Goal: Task Accomplishment & Management: Complete application form

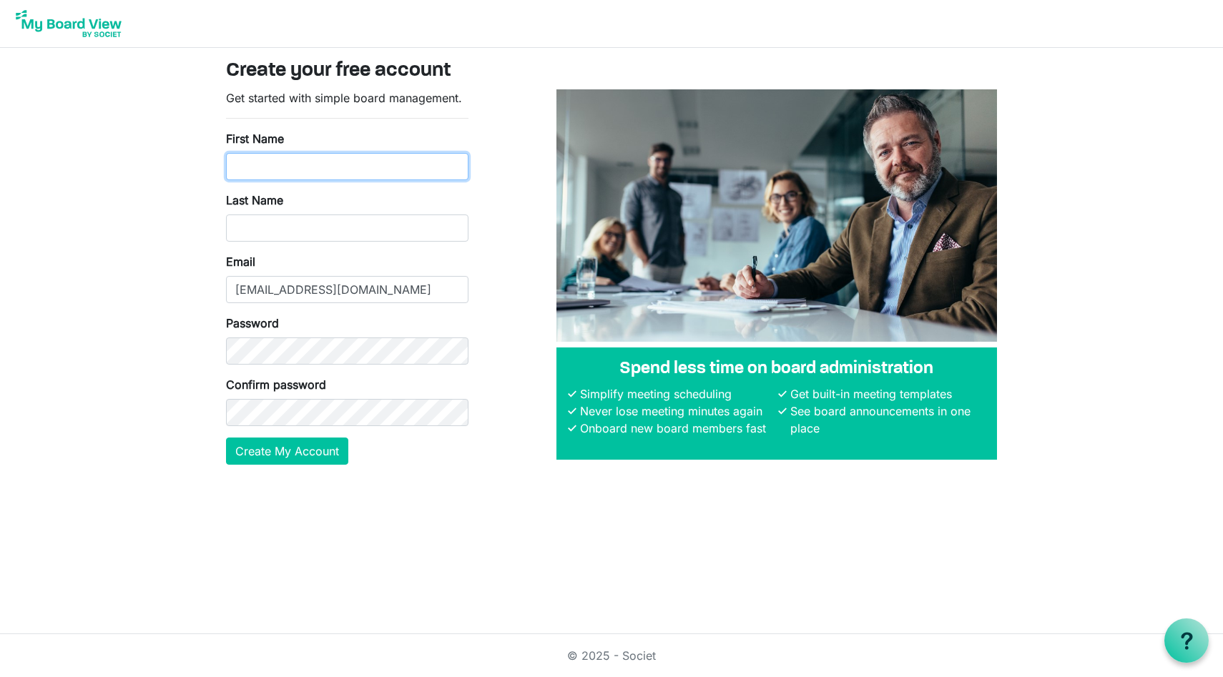
click at [249, 162] on input "First Name" at bounding box center [347, 166] width 243 height 27
type input "Stephanie"
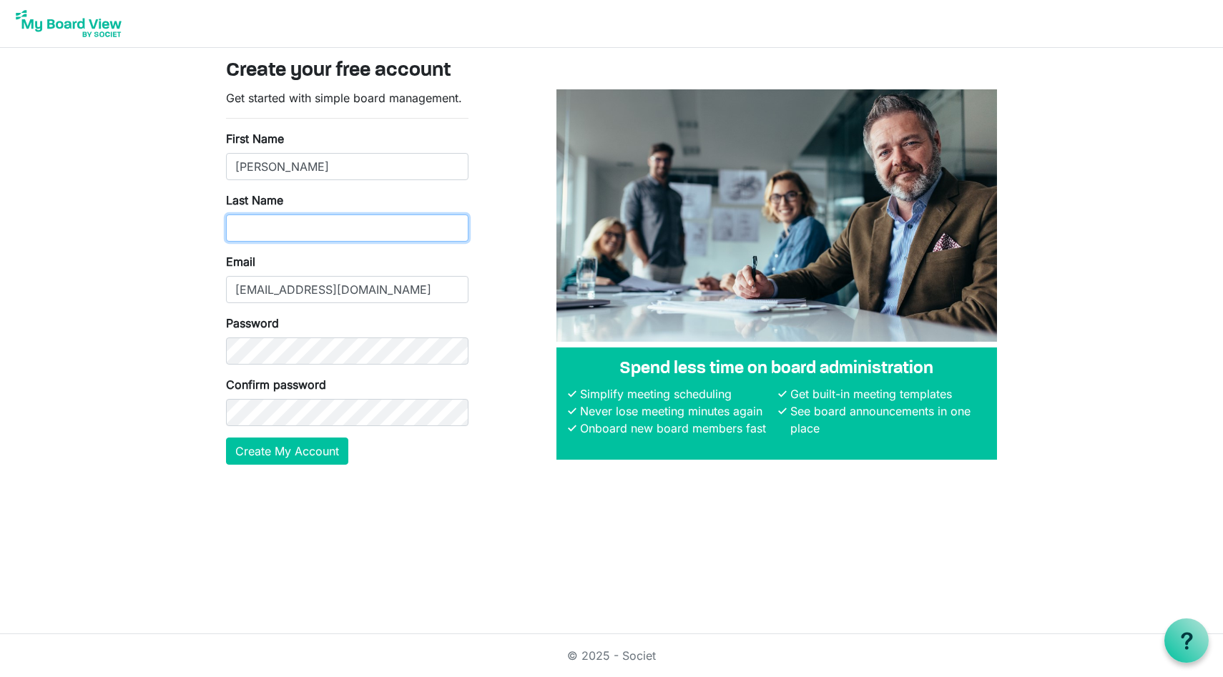
type input "Griggs"
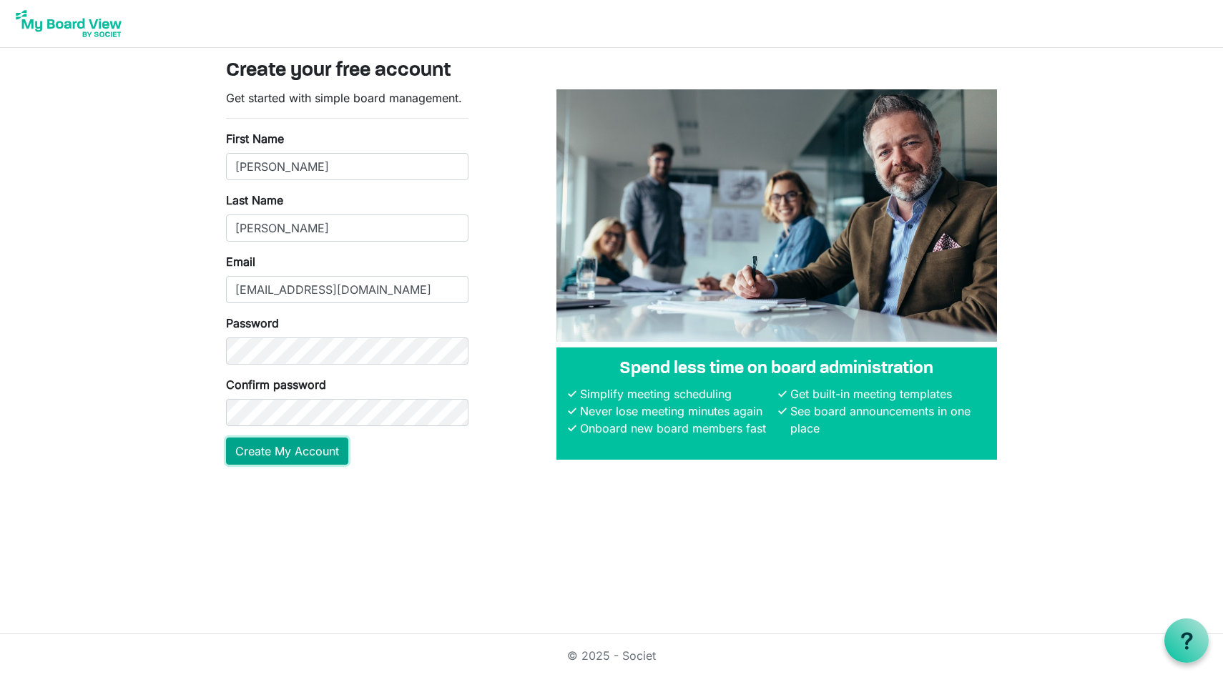
click at [271, 456] on button "Create My Account" at bounding box center [287, 451] width 122 height 27
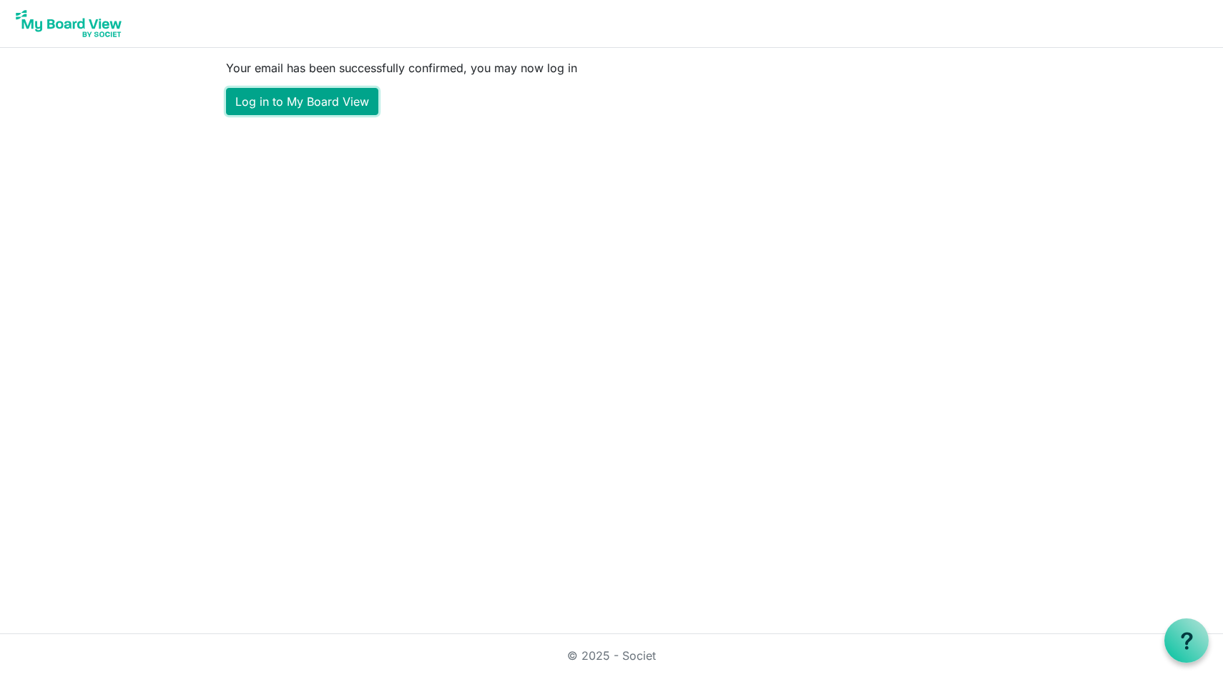
click at [271, 102] on link "Log in to My Board View" at bounding box center [302, 101] width 152 height 27
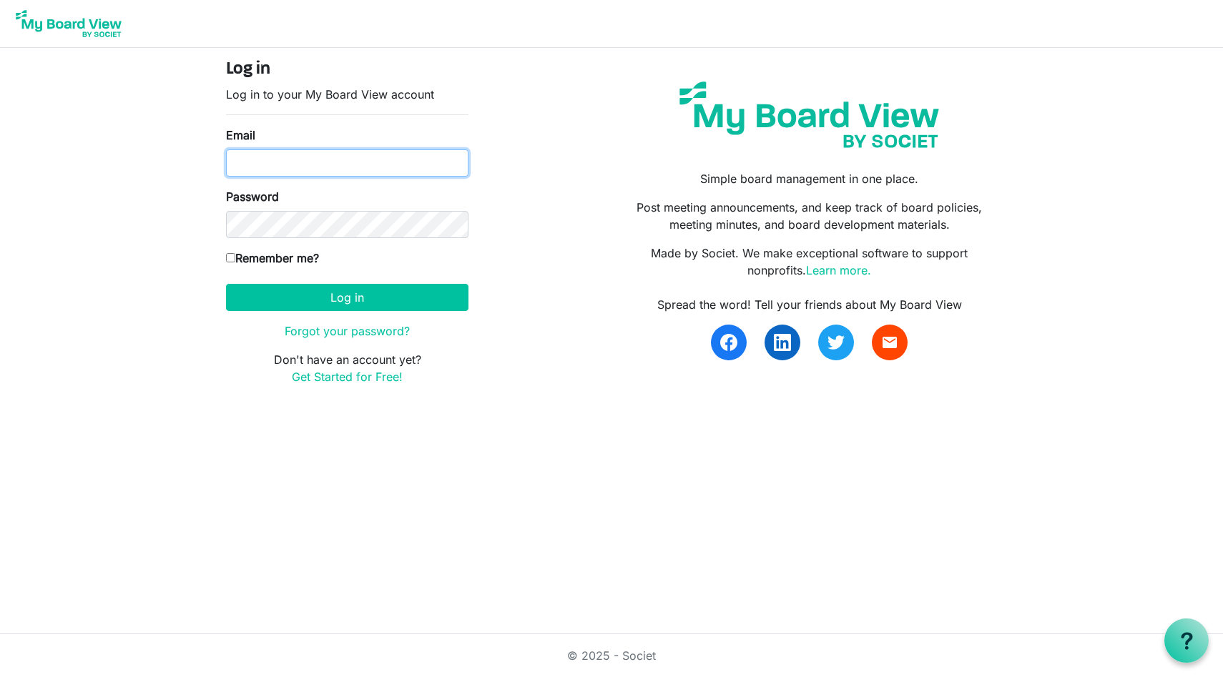
type input "[EMAIL_ADDRESS][DOMAIN_NAME]"
click at [232, 257] on input "Remember me?" at bounding box center [230, 257] width 9 height 9
checkbox input "true"
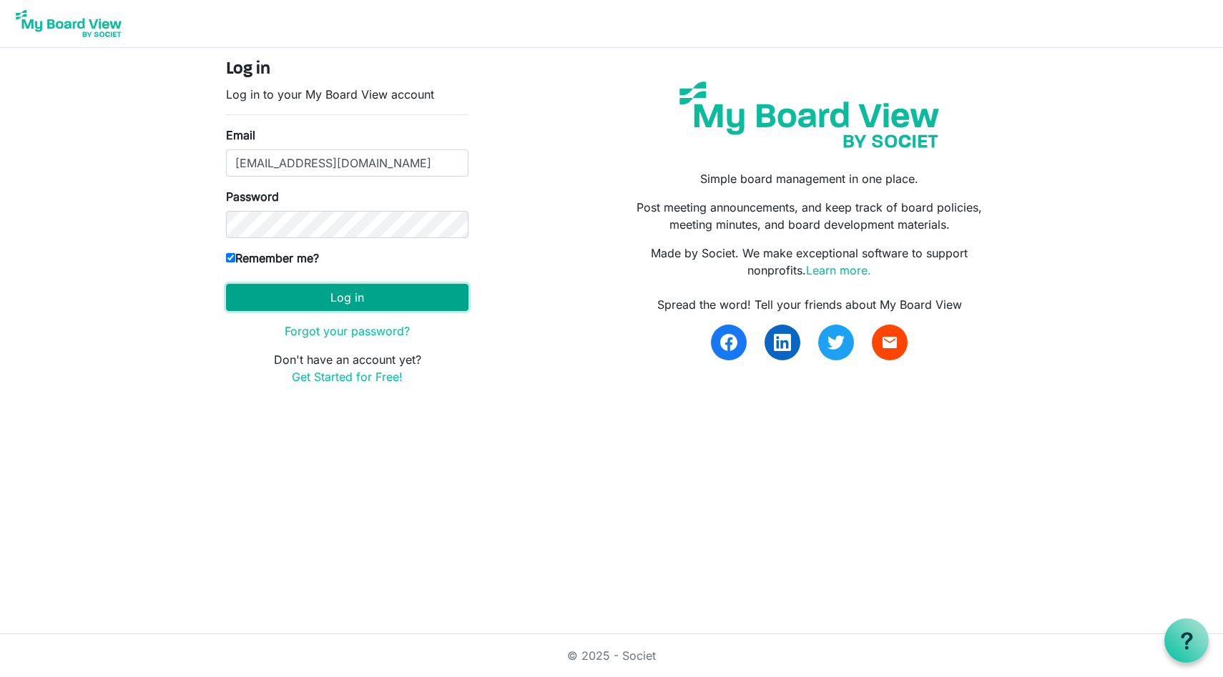
click at [312, 295] on button "Log in" at bounding box center [347, 297] width 243 height 27
